Goal: Find contact information: Find contact information

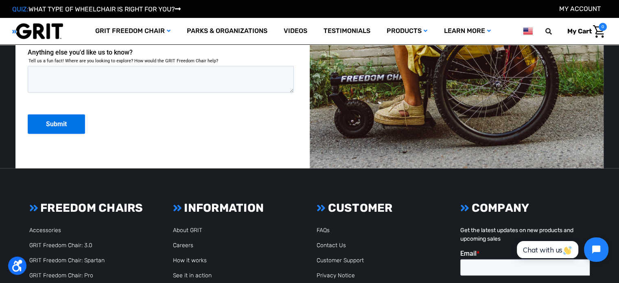
scroll to position [2231, 0]
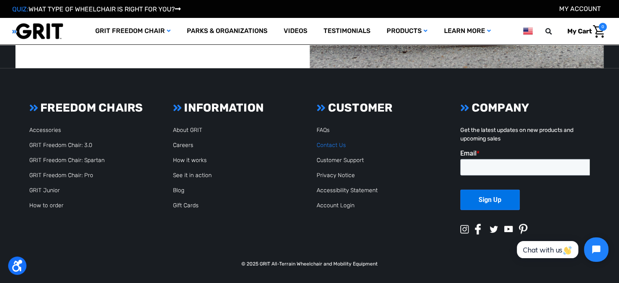
click at [334, 144] on link "Contact Us" at bounding box center [331, 145] width 29 height 7
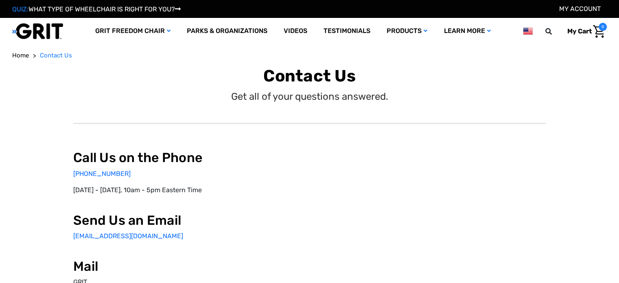
select select "US"
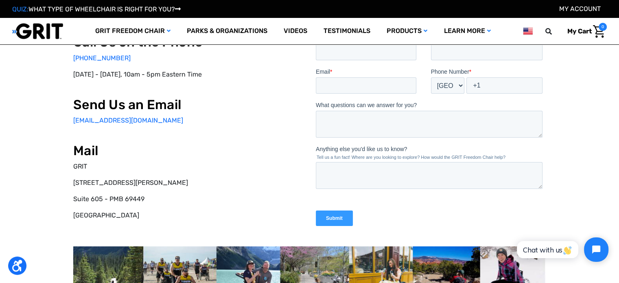
scroll to position [57, 0]
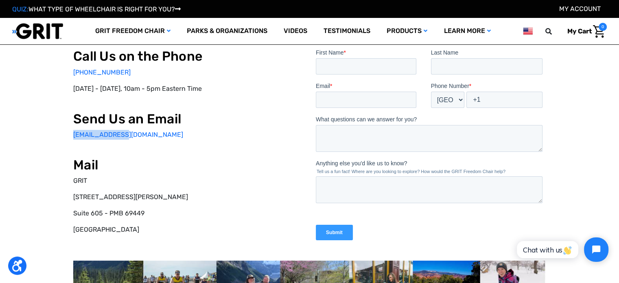
drag, startPoint x: 127, startPoint y: 135, endPoint x: 63, endPoint y: 138, distance: 63.6
click at [63, 138] on div "Call Us on the Phone 877-345-4748 Monday - Friday, 10am - 5pm Eastern Time Send…" at bounding box center [309, 185] width 590 height 352
copy link "info@gogrit.us"
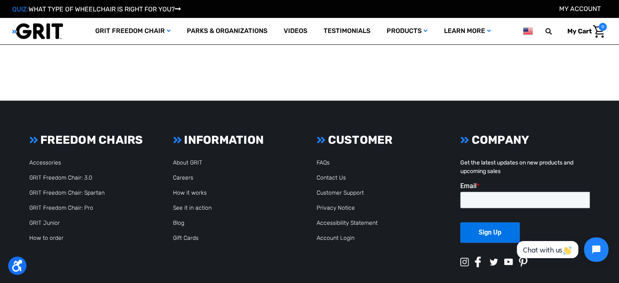
scroll to position [391, 0]
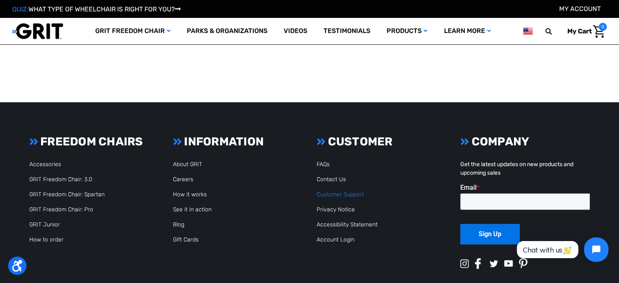
click at [339, 194] on link "Customer Support" at bounding box center [340, 194] width 47 height 7
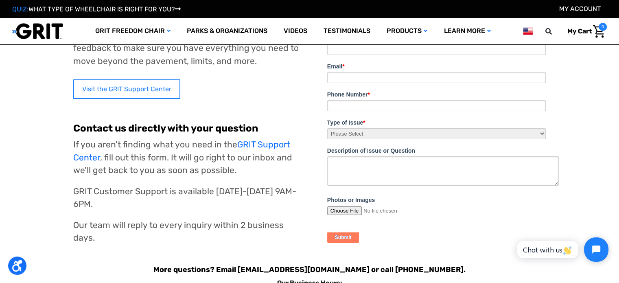
click at [129, 91] on link "Visit the GRIT Support Center" at bounding box center [126, 89] width 107 height 20
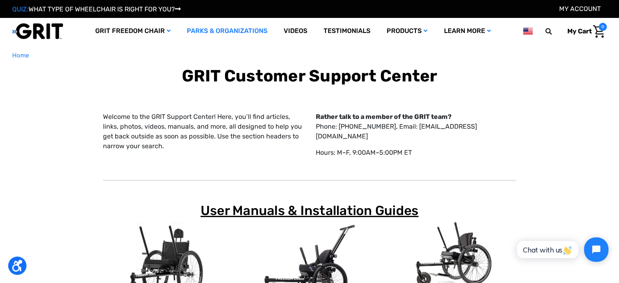
click at [232, 33] on link "Parks & Organizations" at bounding box center [227, 31] width 97 height 26
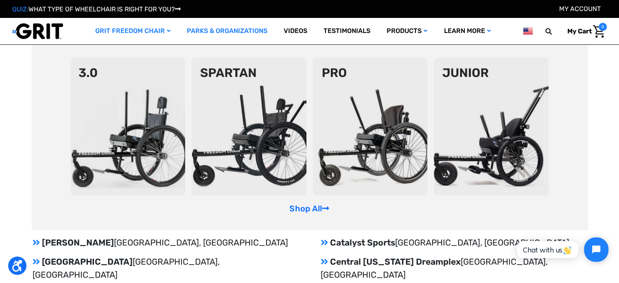
scroll to position [823, 0]
